Goal: Task Accomplishment & Management: Manage account settings

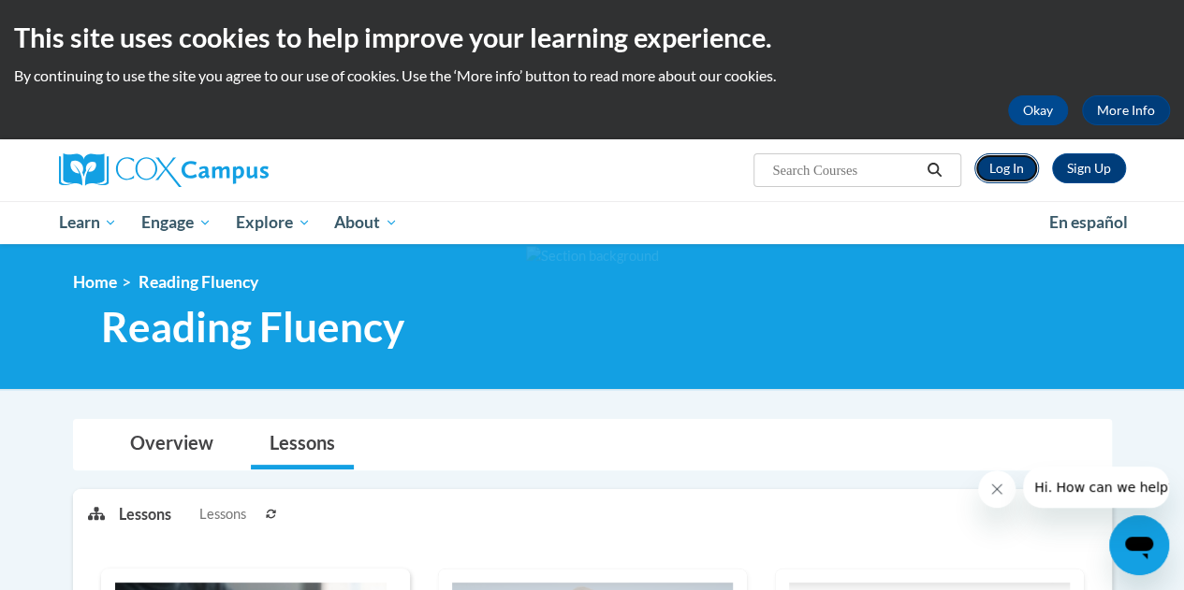
click at [1018, 171] on link "Log In" at bounding box center [1006, 168] width 65 height 30
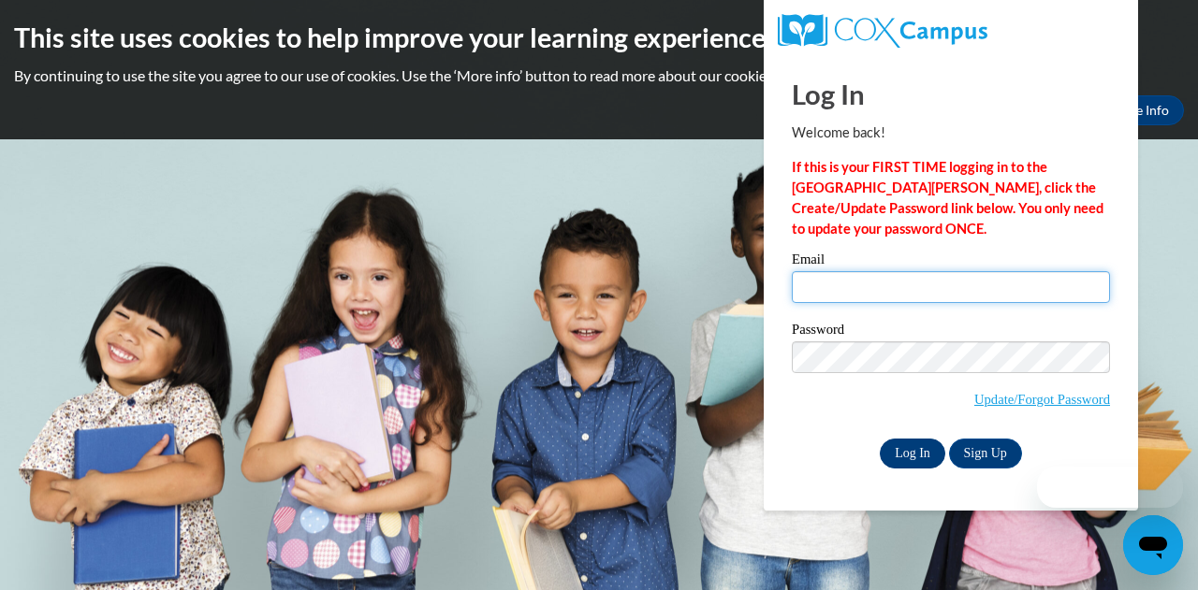
type input "kmcghee@kippatl.org"
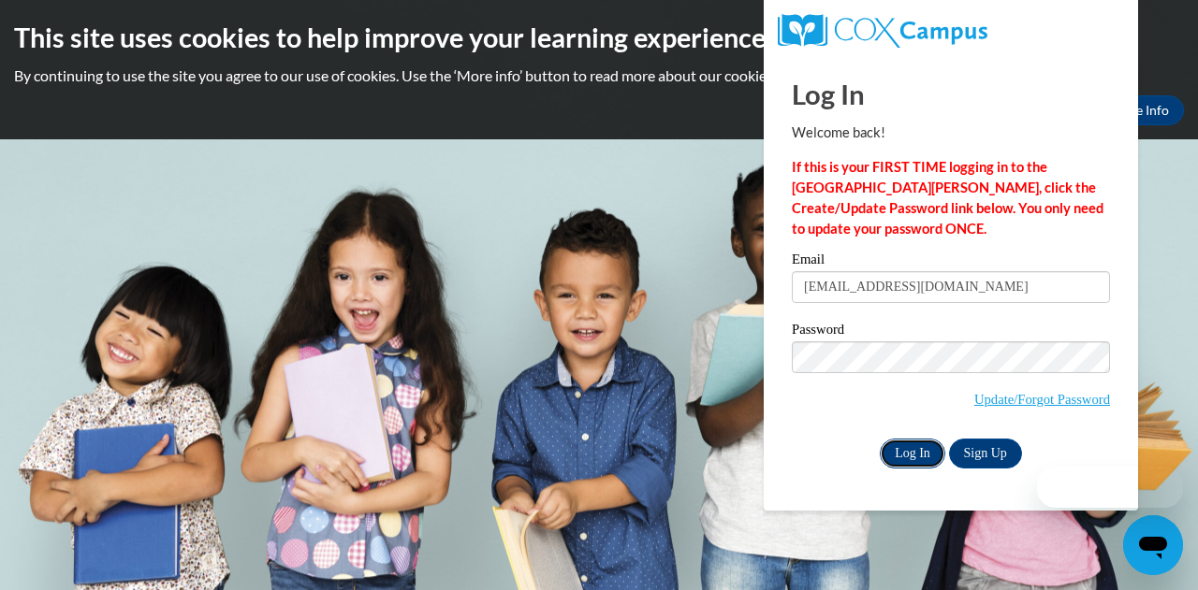
click at [920, 444] on input "Log In" at bounding box center [912, 454] width 65 height 30
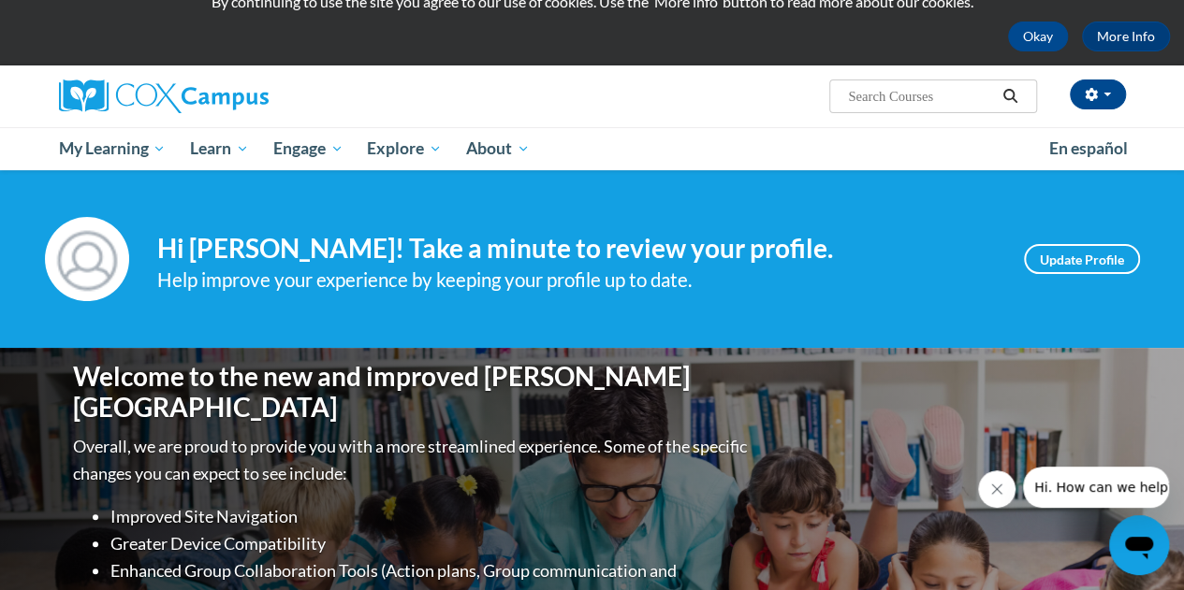
scroll to position [76, 0]
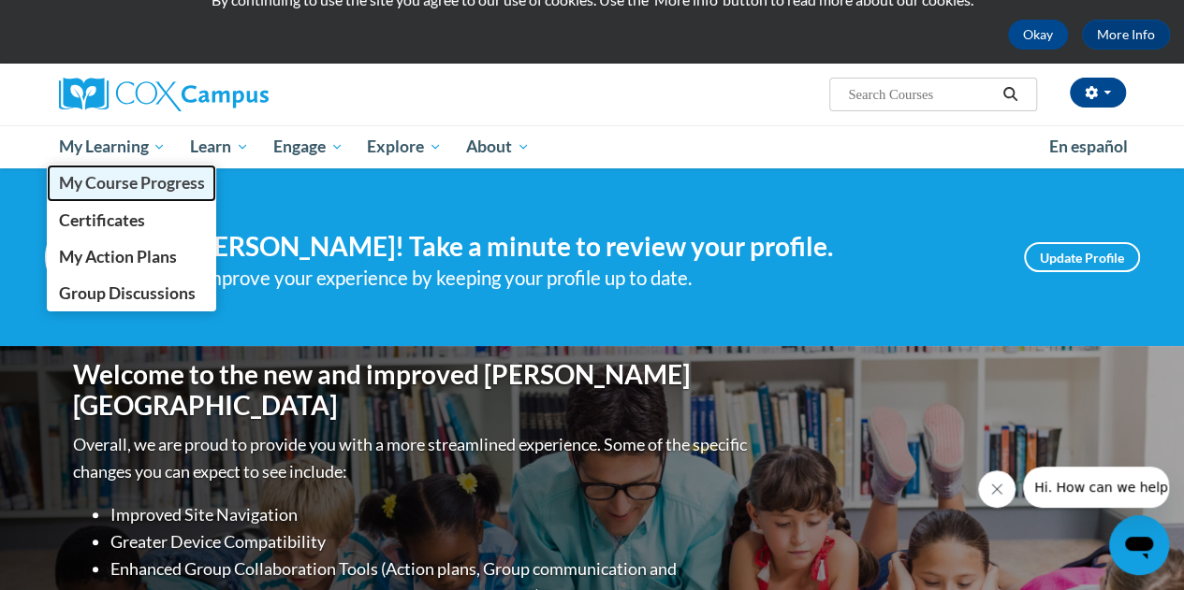
click at [135, 175] on span "My Course Progress" at bounding box center [131, 183] width 146 height 20
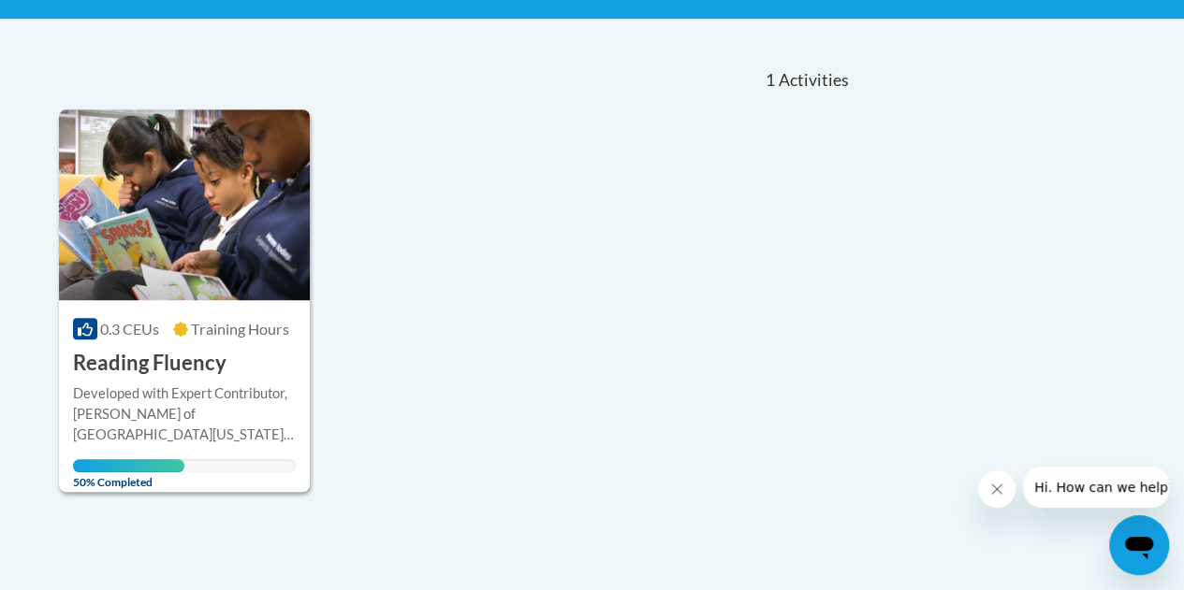
scroll to position [382, 0]
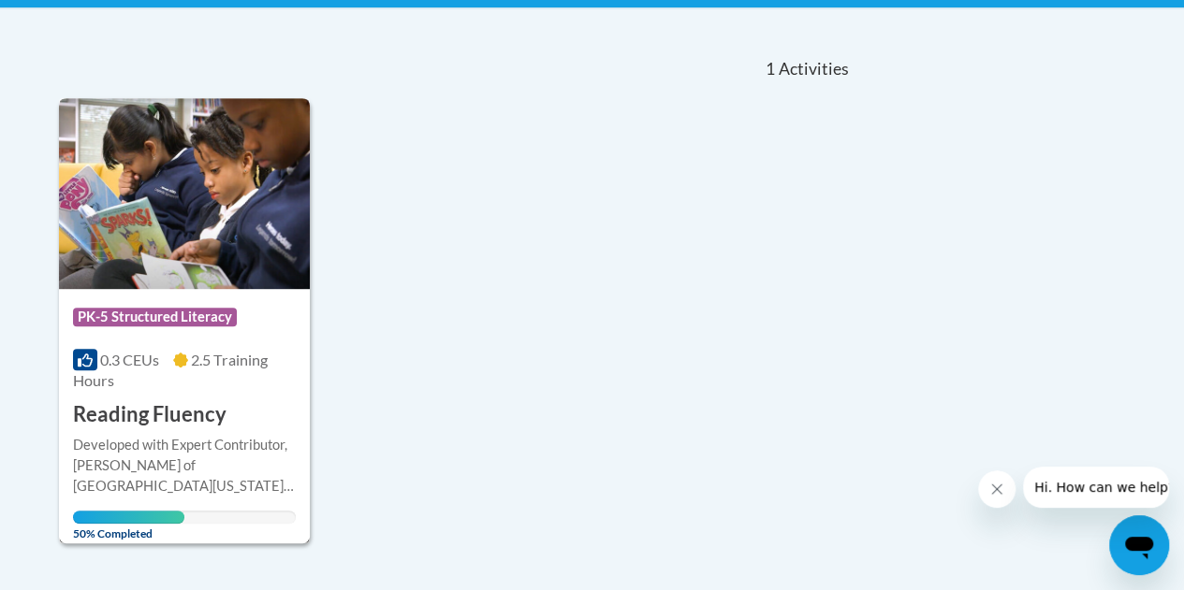
click at [272, 388] on div "0.3 CEUs 2.5 Training Hours" at bounding box center [184, 370] width 223 height 41
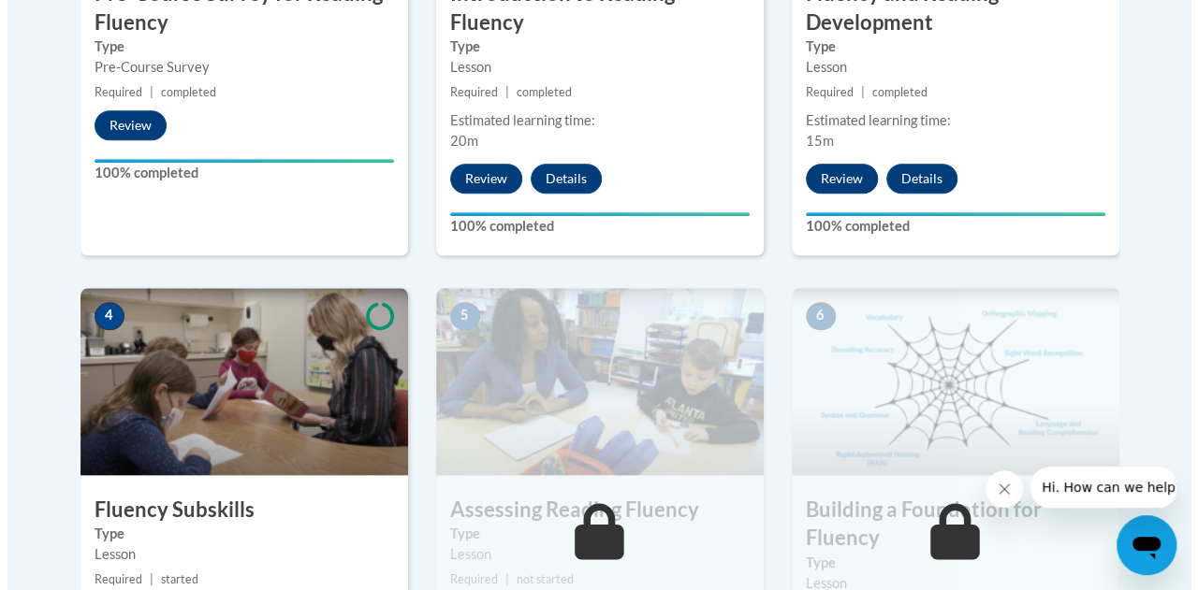
scroll to position [1037, 0]
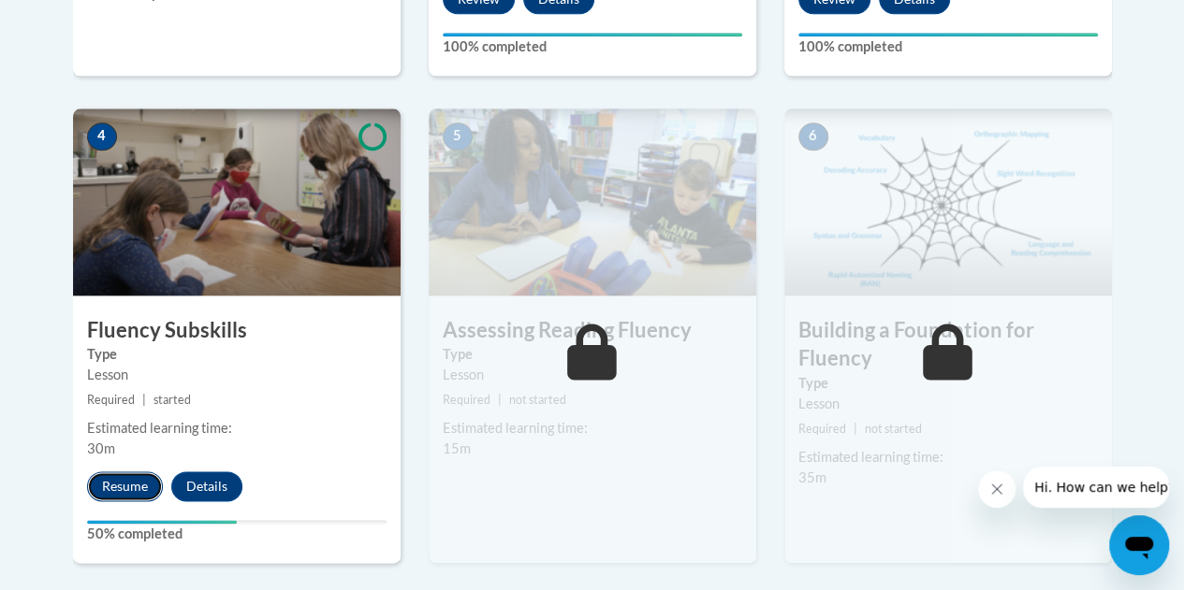
click at [118, 480] on button "Resume" at bounding box center [125, 487] width 76 height 30
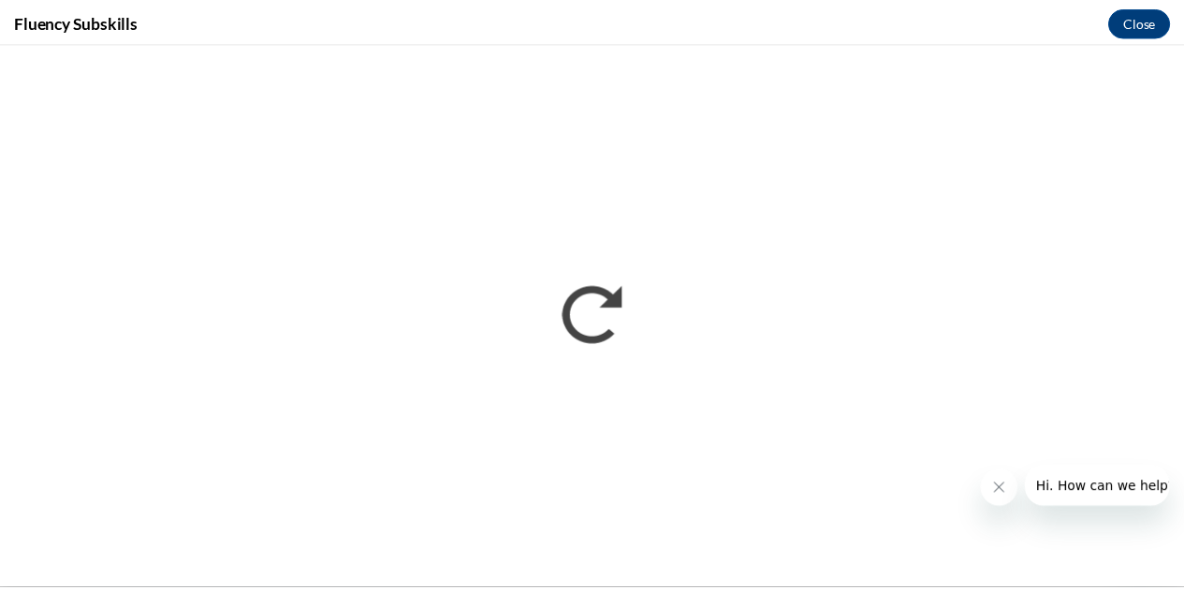
scroll to position [0, 0]
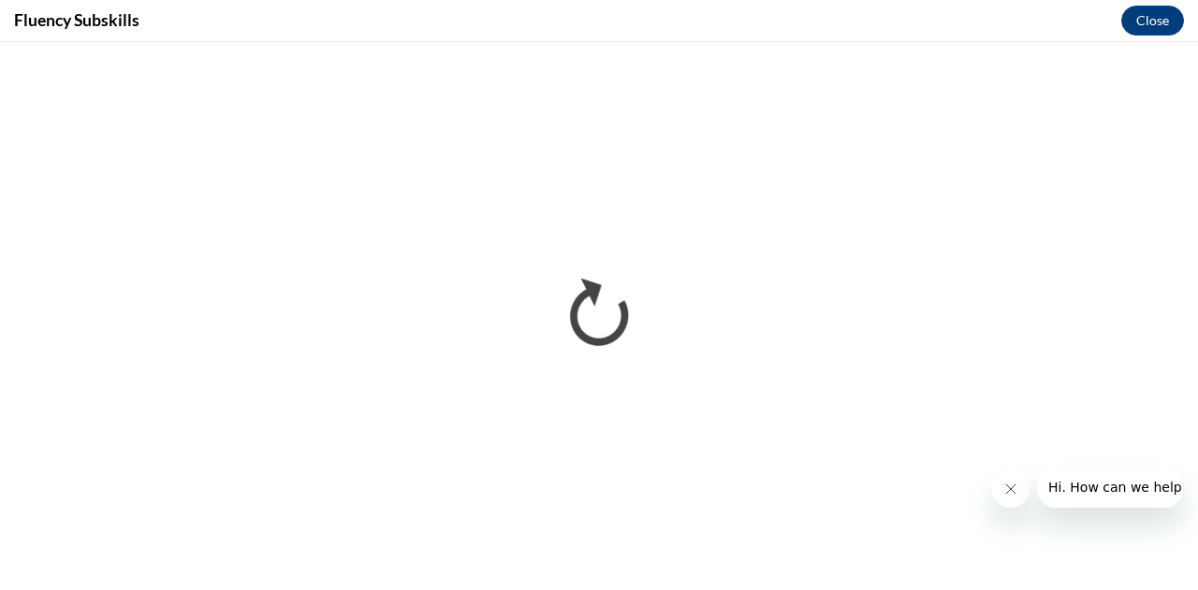
click at [1010, 502] on button "Close message from company" at bounding box center [1009, 489] width 37 height 37
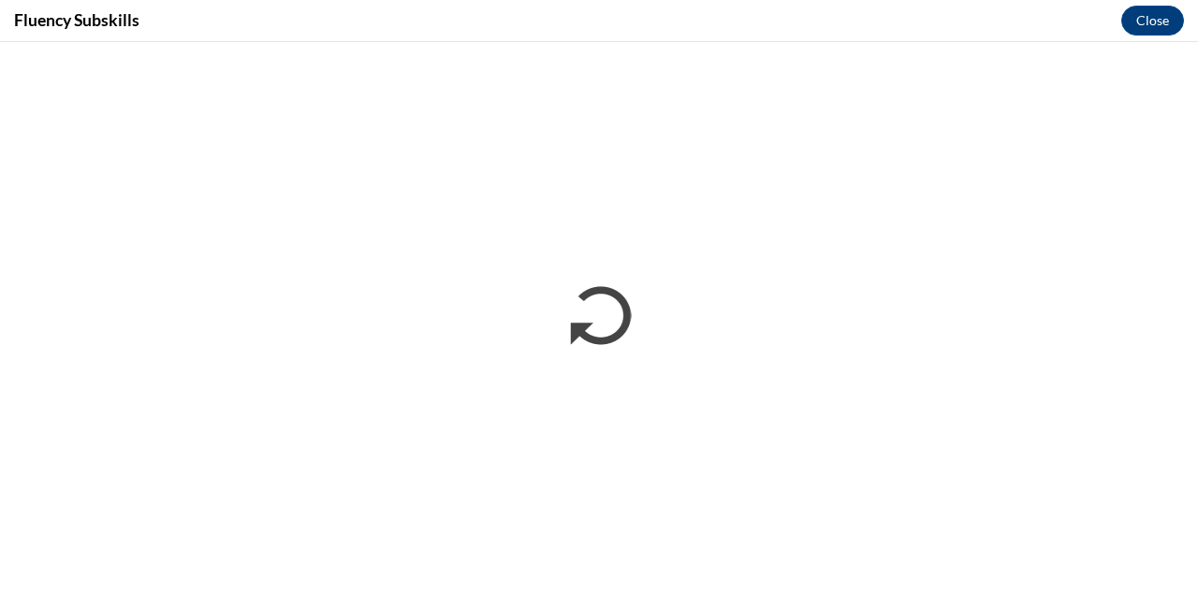
click at [1147, 40] on div "Fluency Subskills Close" at bounding box center [599, 21] width 1198 height 42
click at [1160, 25] on button "Close" at bounding box center [1152, 21] width 63 height 30
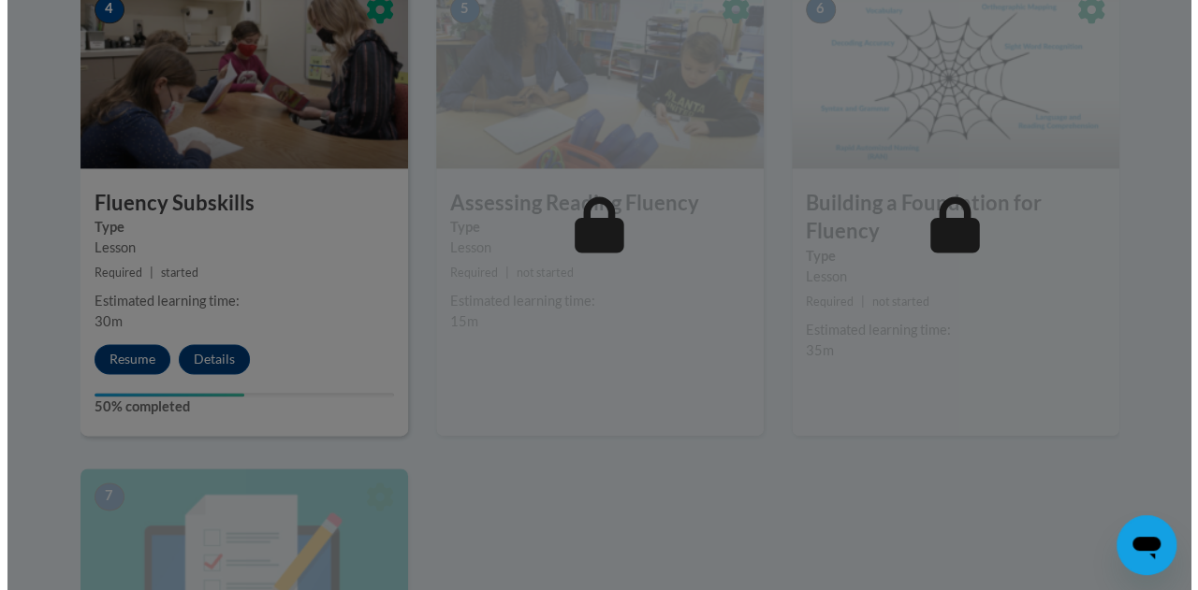
scroll to position [1163, 0]
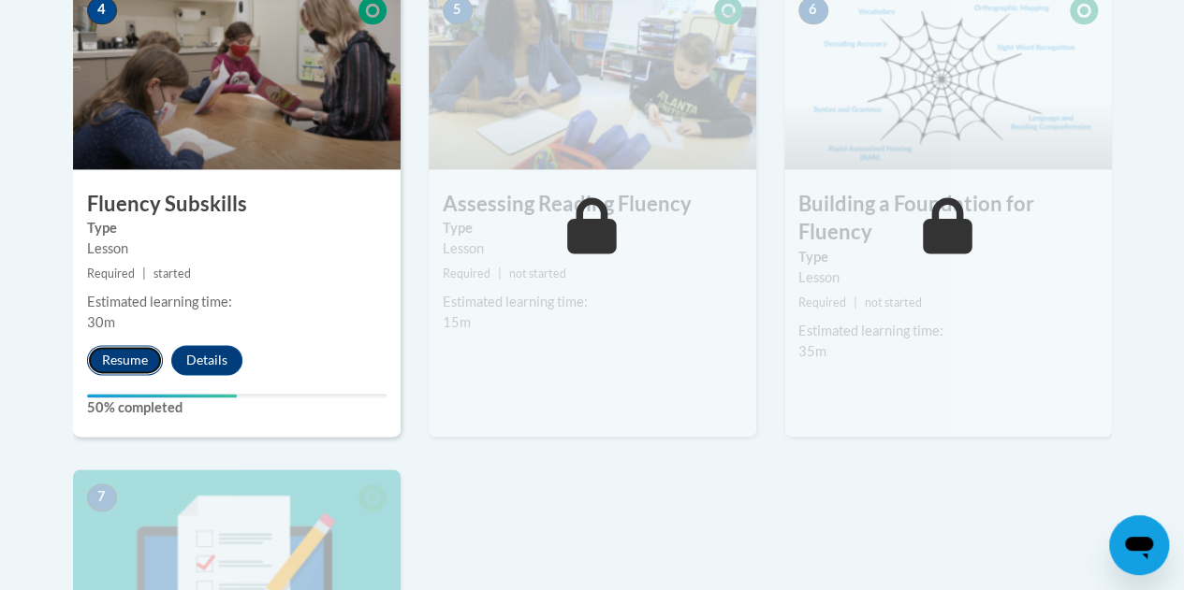
click at [139, 357] on button "Resume" at bounding box center [125, 360] width 76 height 30
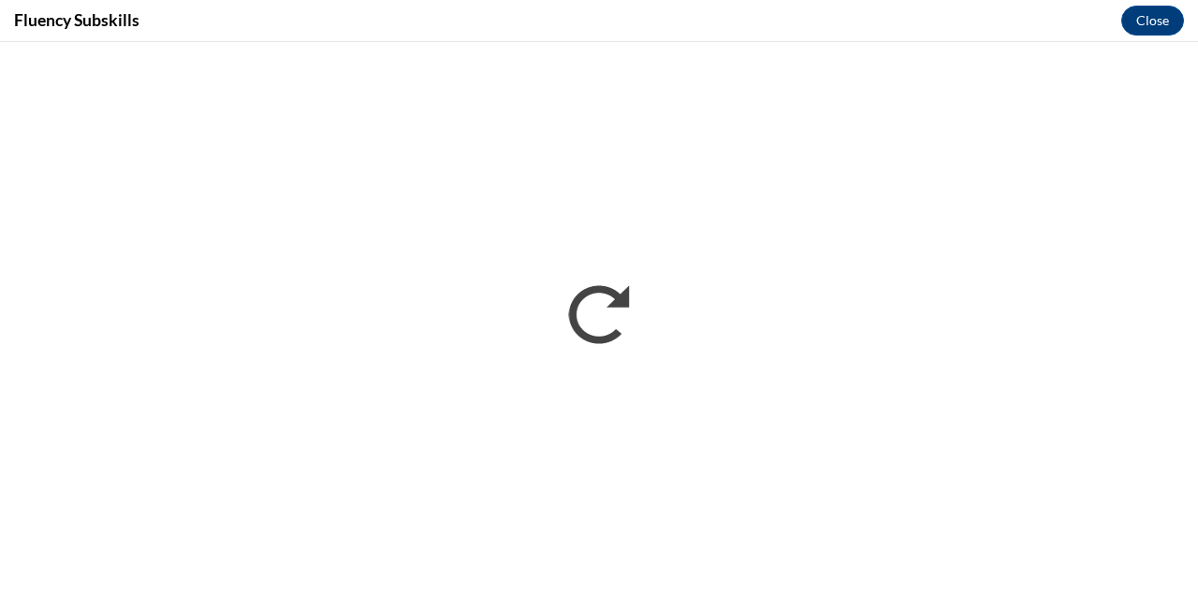
scroll to position [0, 0]
